Goal: Find contact information: Find contact information

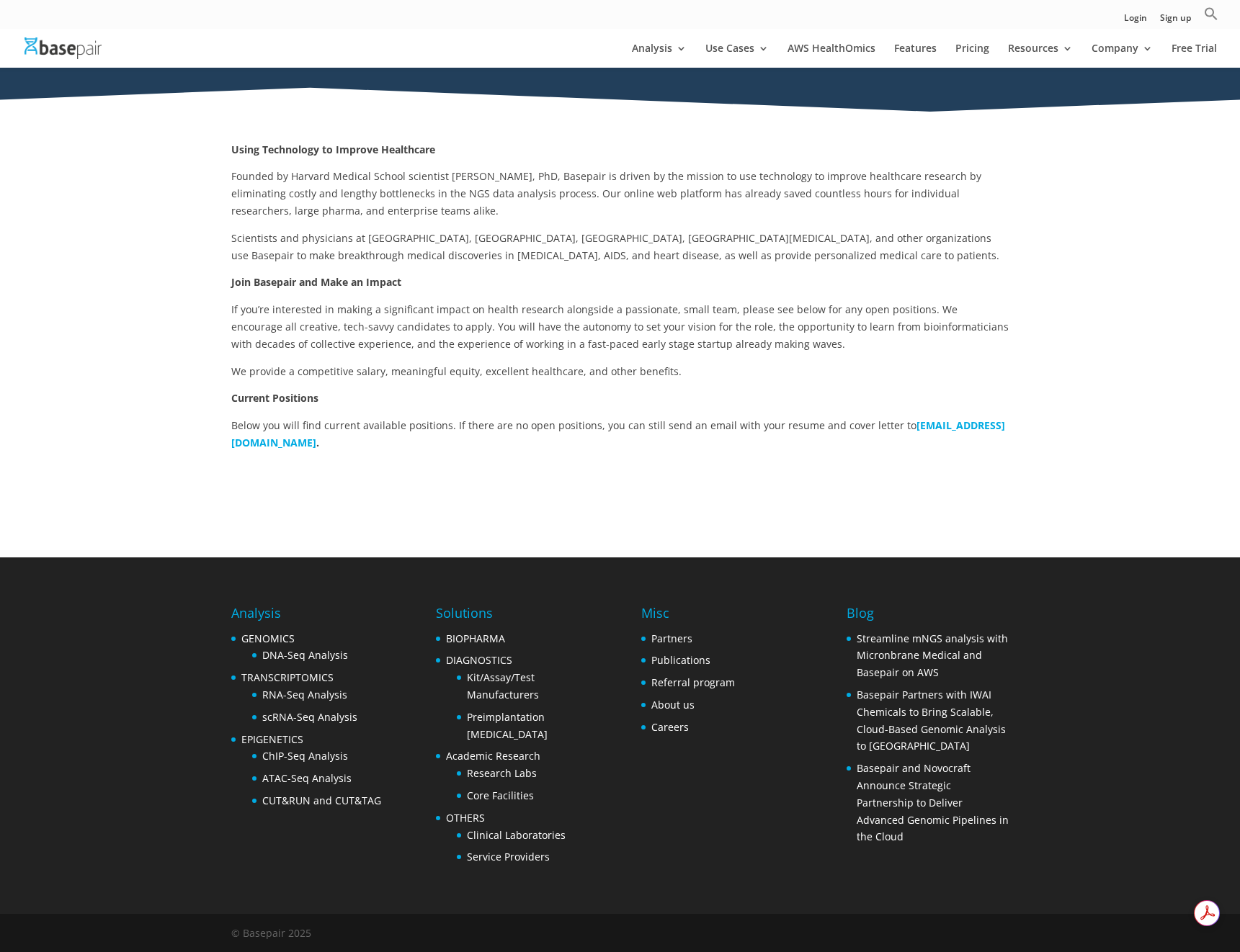
click at [435, 306] on span "If you’re interested in making a significant impact on health research alongsid…" at bounding box center [620, 327] width 777 height 48
click at [322, 442] on b "careers@basepairtech.com" at bounding box center [618, 434] width 773 height 31
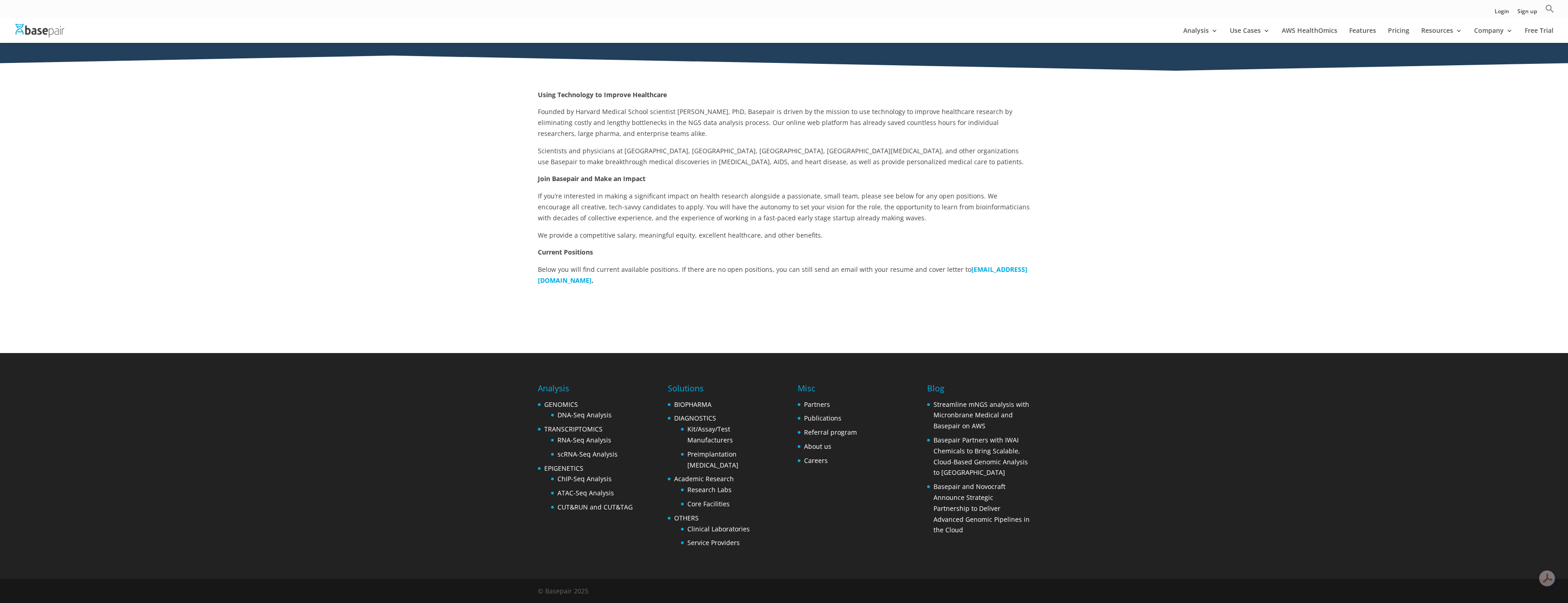
scroll to position [99, 0]
click at [41, 34] on img at bounding box center [40, 30] width 49 height 13
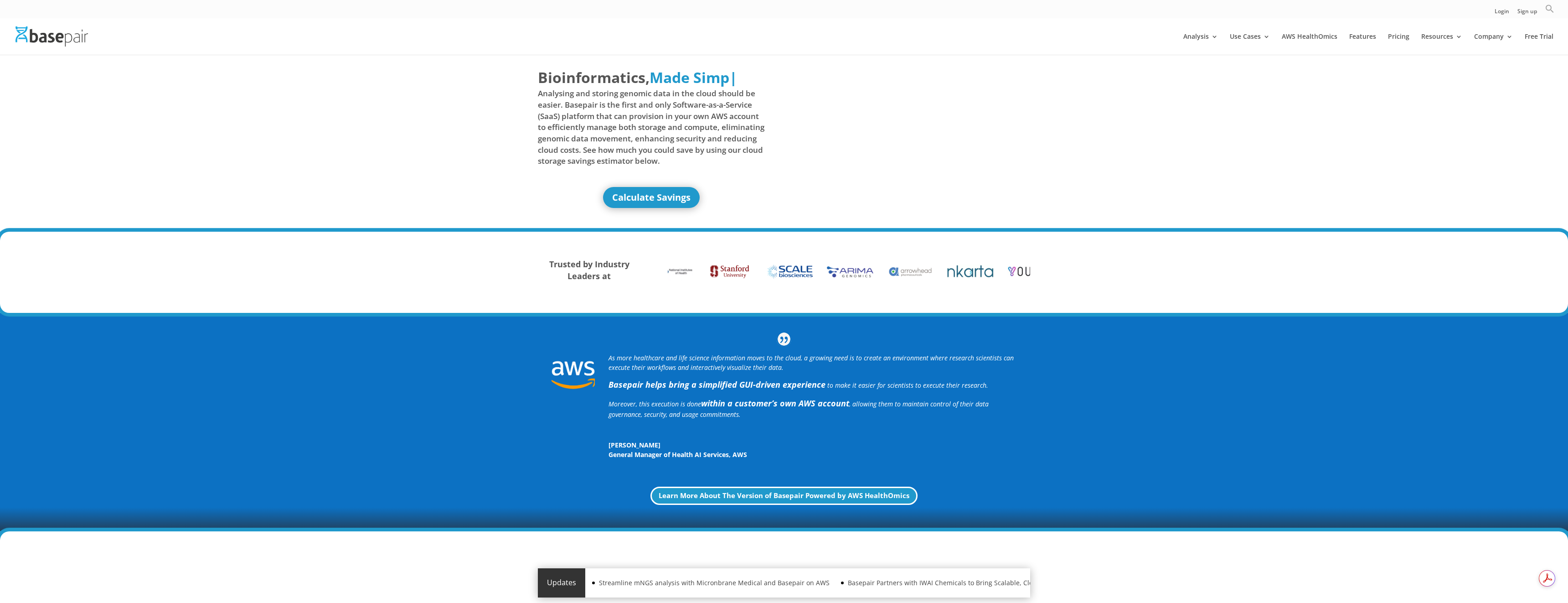
click at [1549, 10] on icon "Search" at bounding box center [1549, 9] width 8 height 8
type input "onq"
click at [1538, 18] on button "Search Button" at bounding box center [1546, 26] width 16 height 16
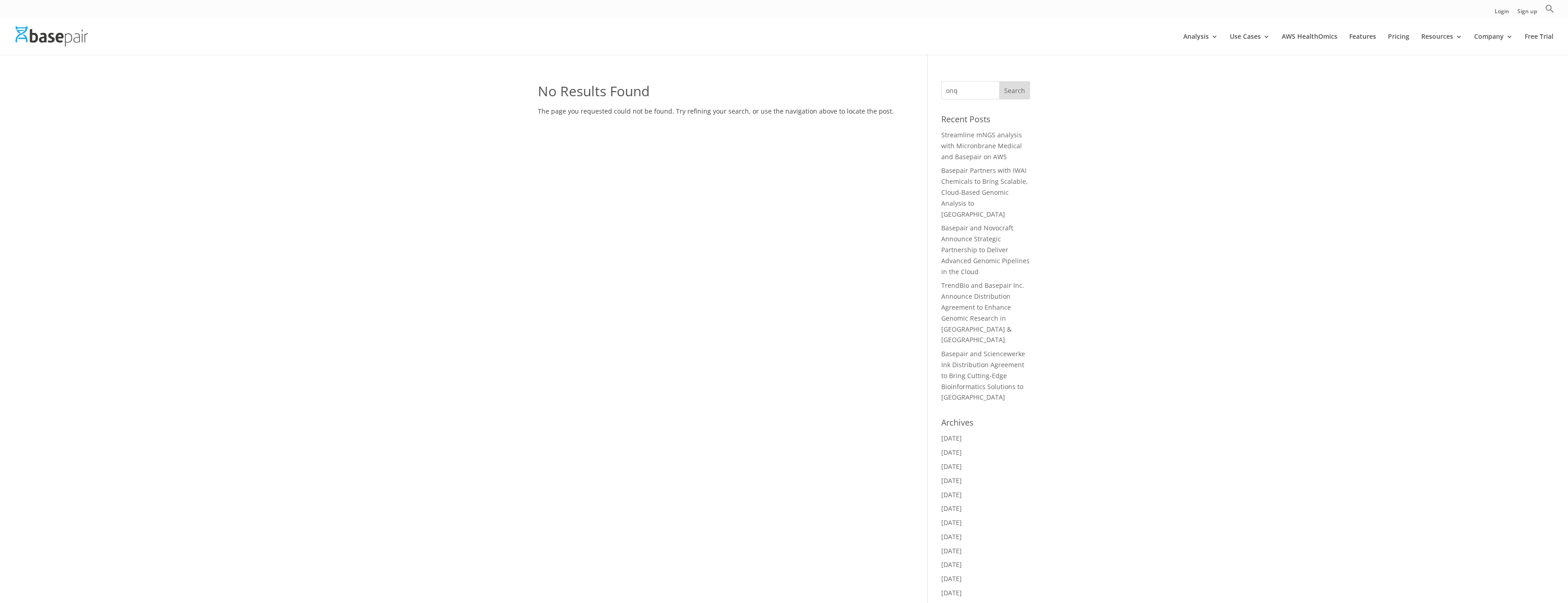
click at [978, 88] on input "onq" at bounding box center [985, 90] width 89 height 18
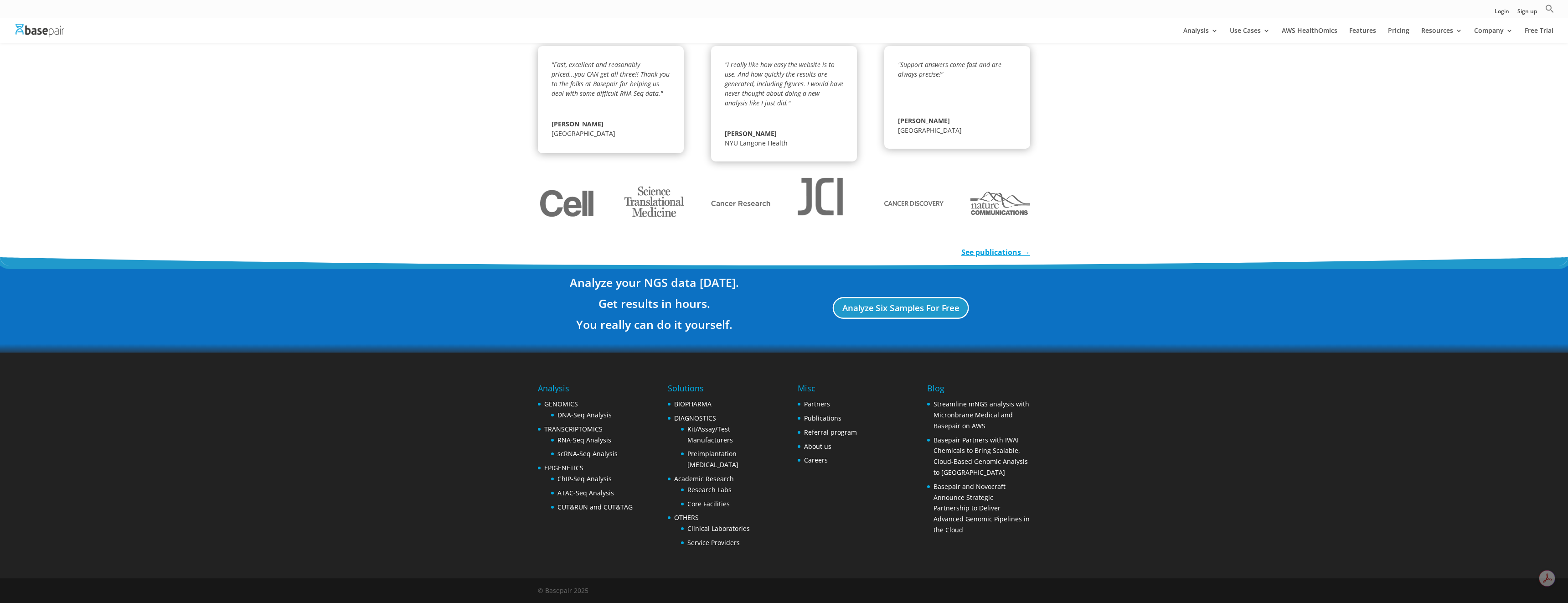
scroll to position [1346, 0]
click at [811, 461] on link "Careers" at bounding box center [816, 460] width 24 height 9
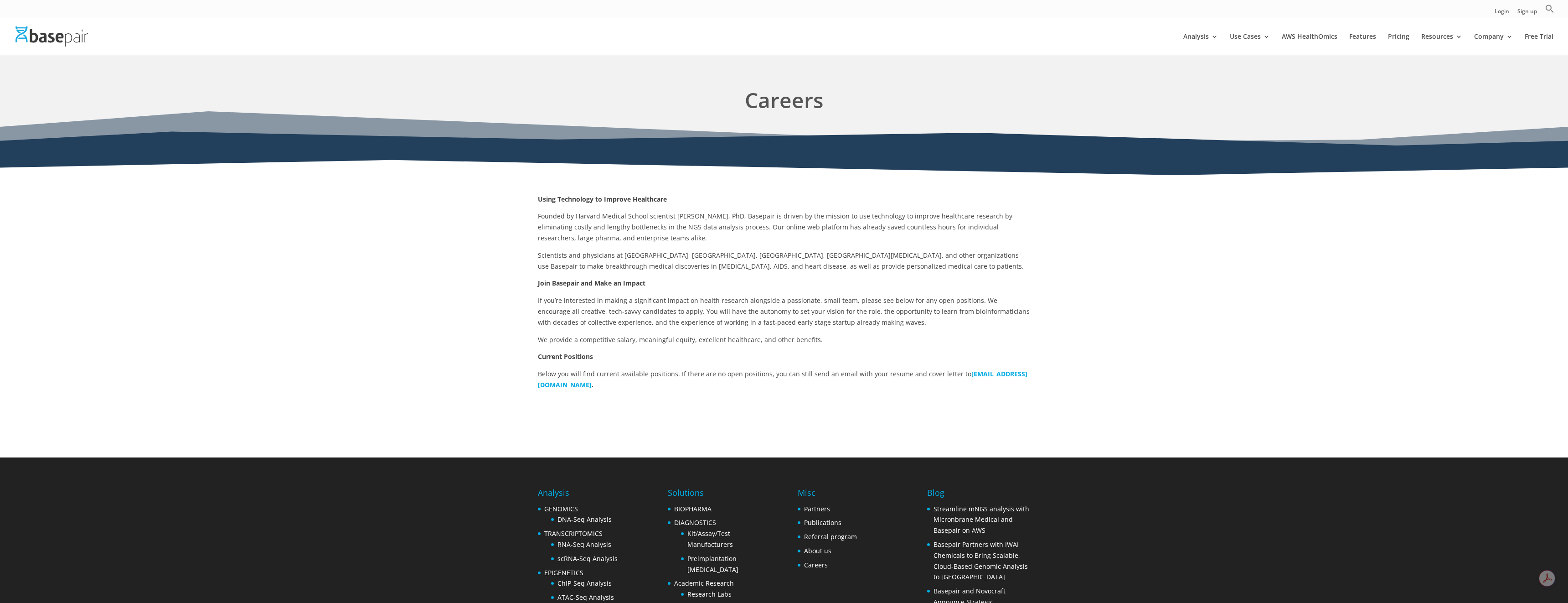
scroll to position [6, 0]
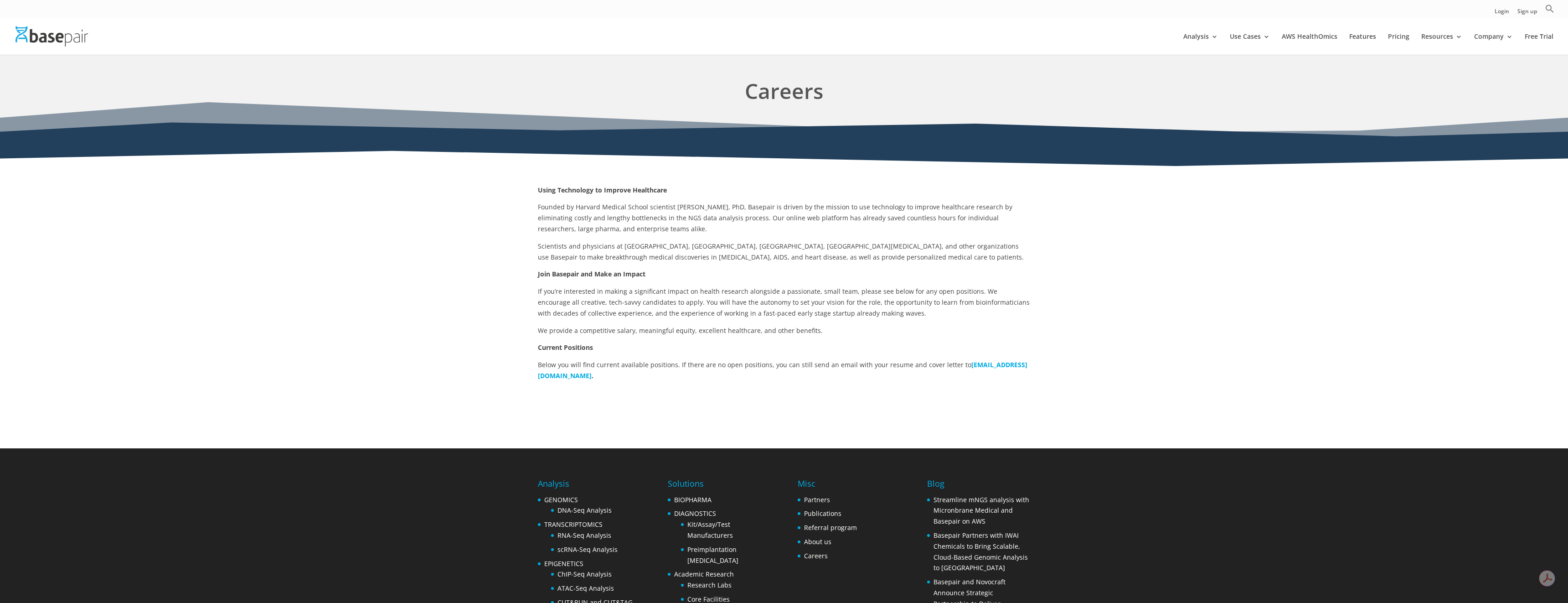
scroll to position [18, 0]
